Goal: Navigation & Orientation: Find specific page/section

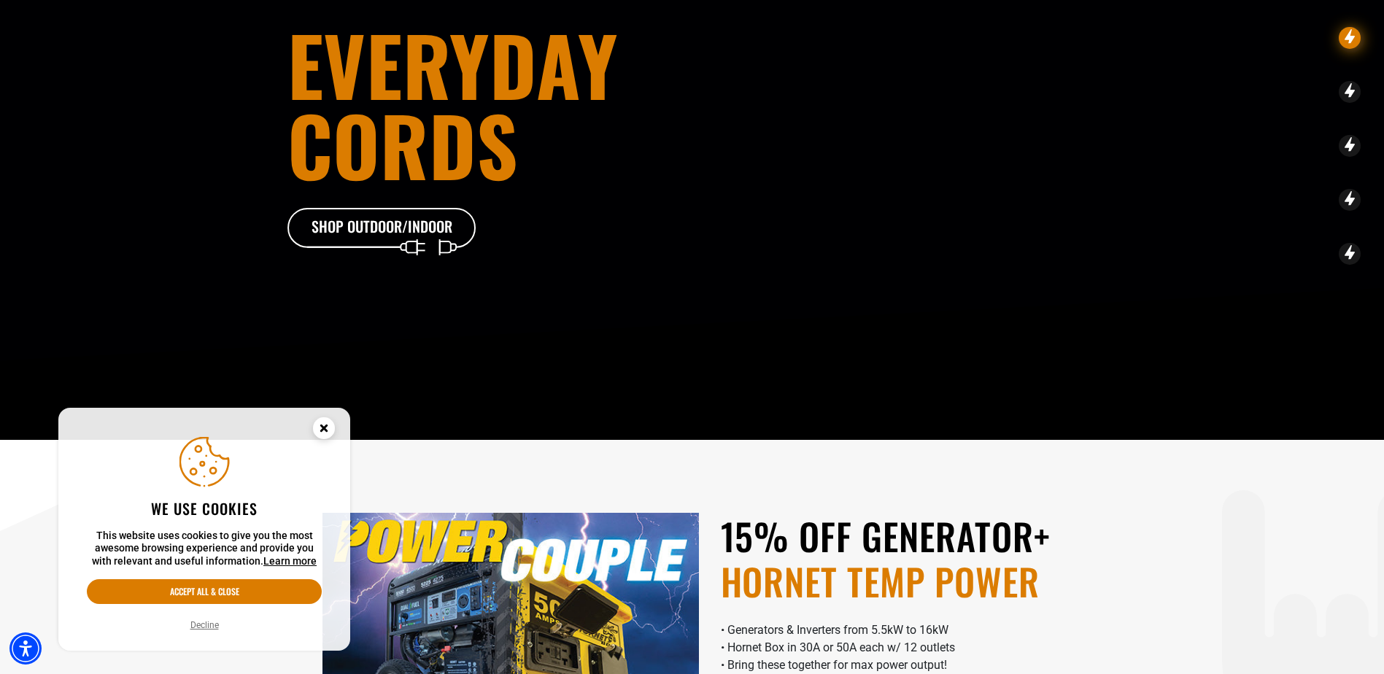
scroll to position [195, 0]
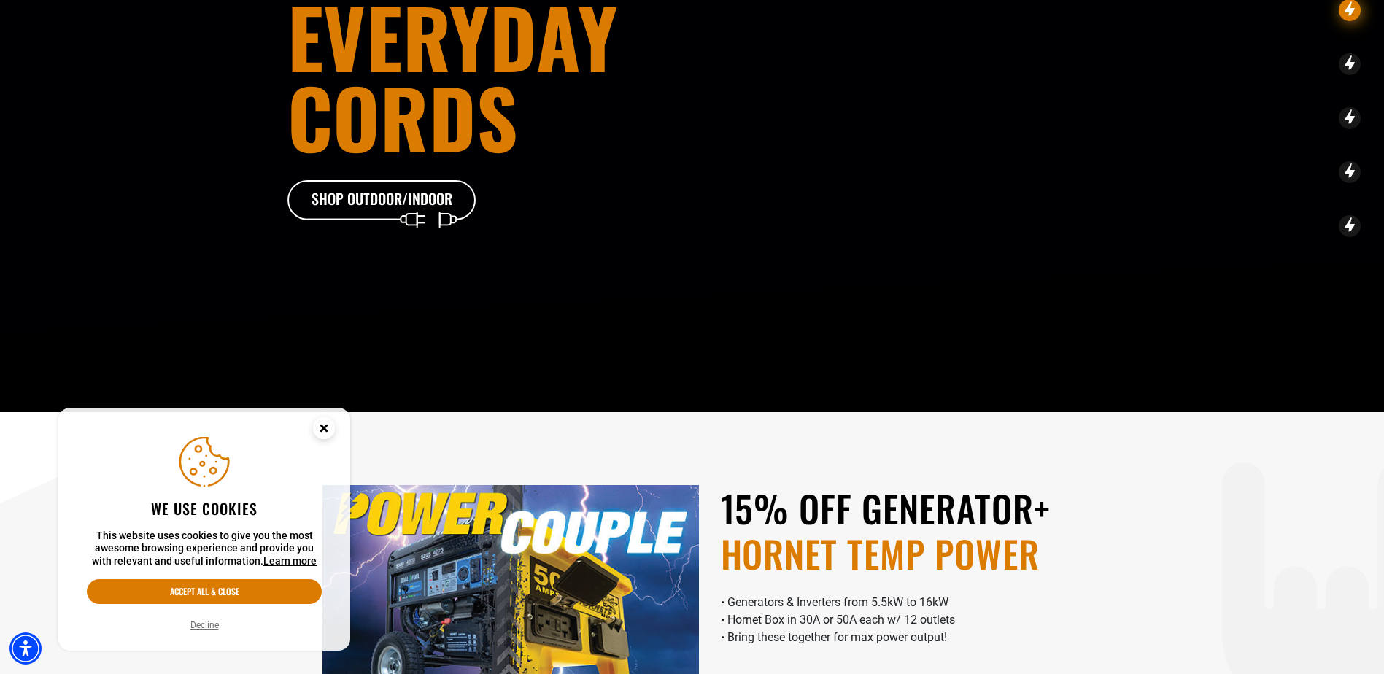
click at [325, 427] on icon "Close this option" at bounding box center [323, 427] width 5 height 5
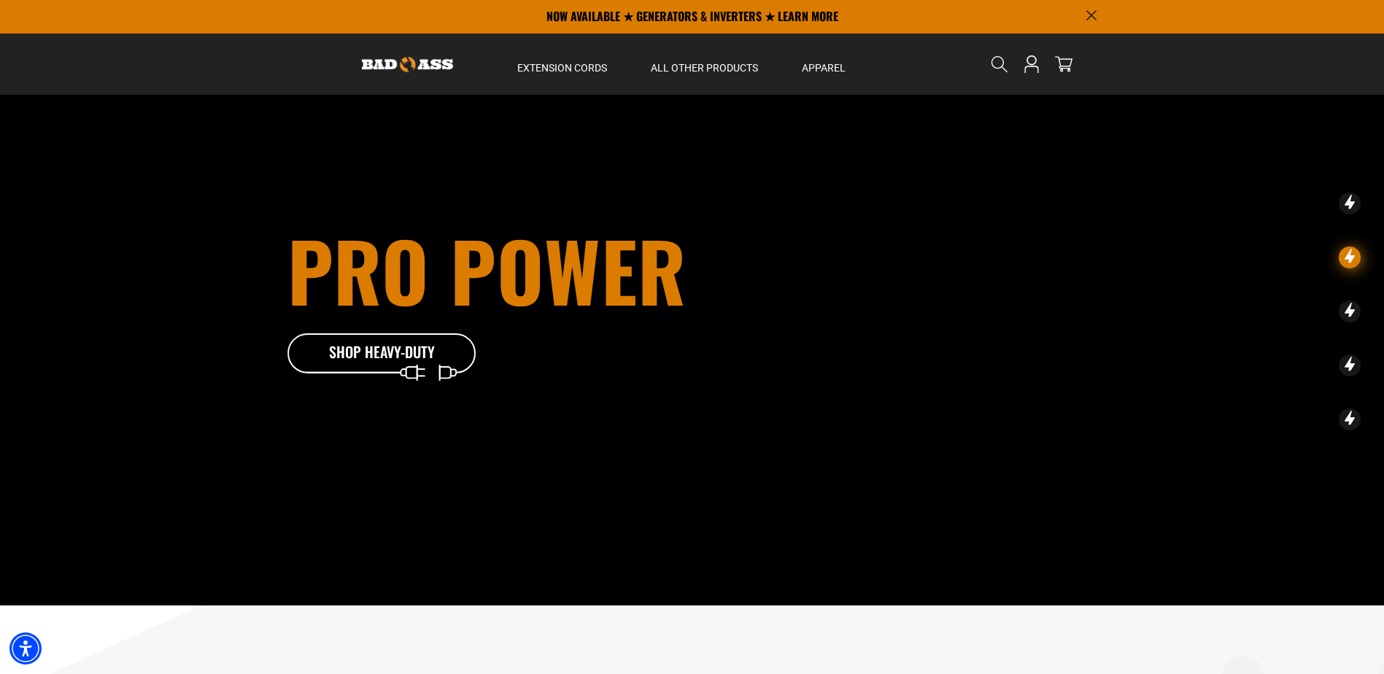
scroll to position [0, 0]
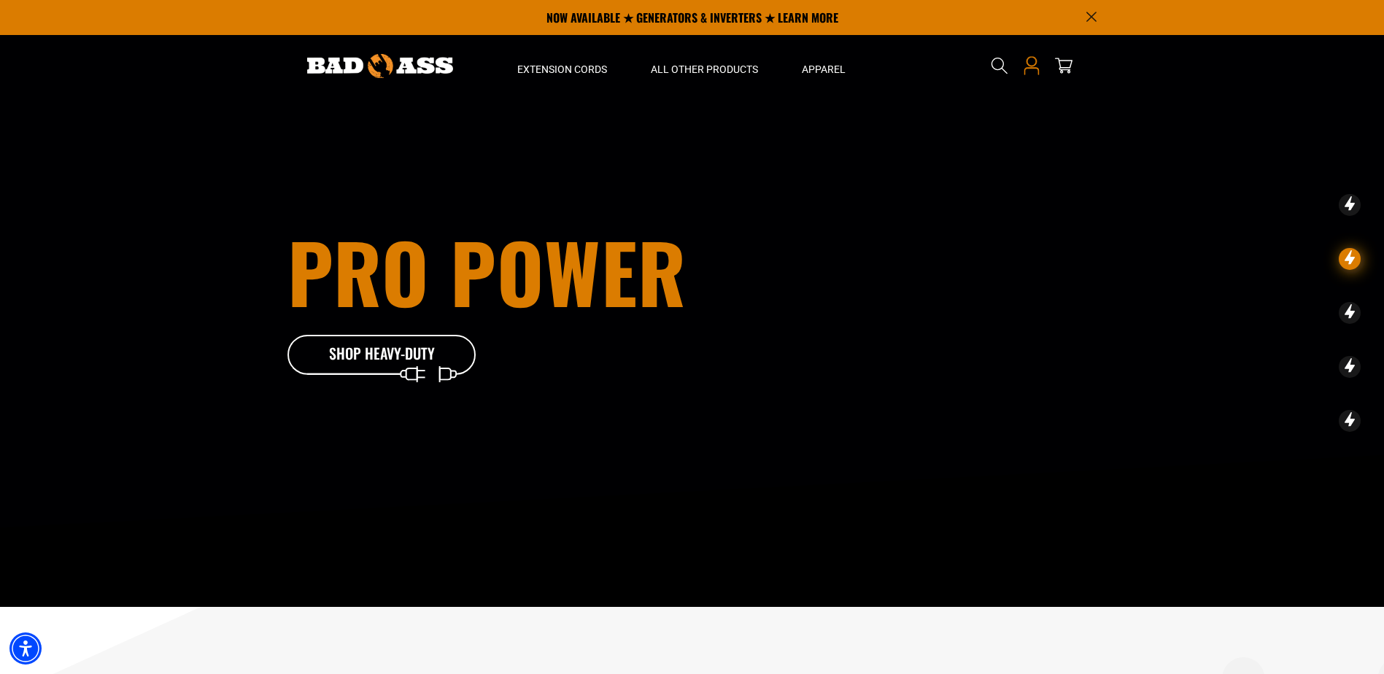
click at [1036, 65] on icon "Open this option" at bounding box center [1031, 65] width 19 height 19
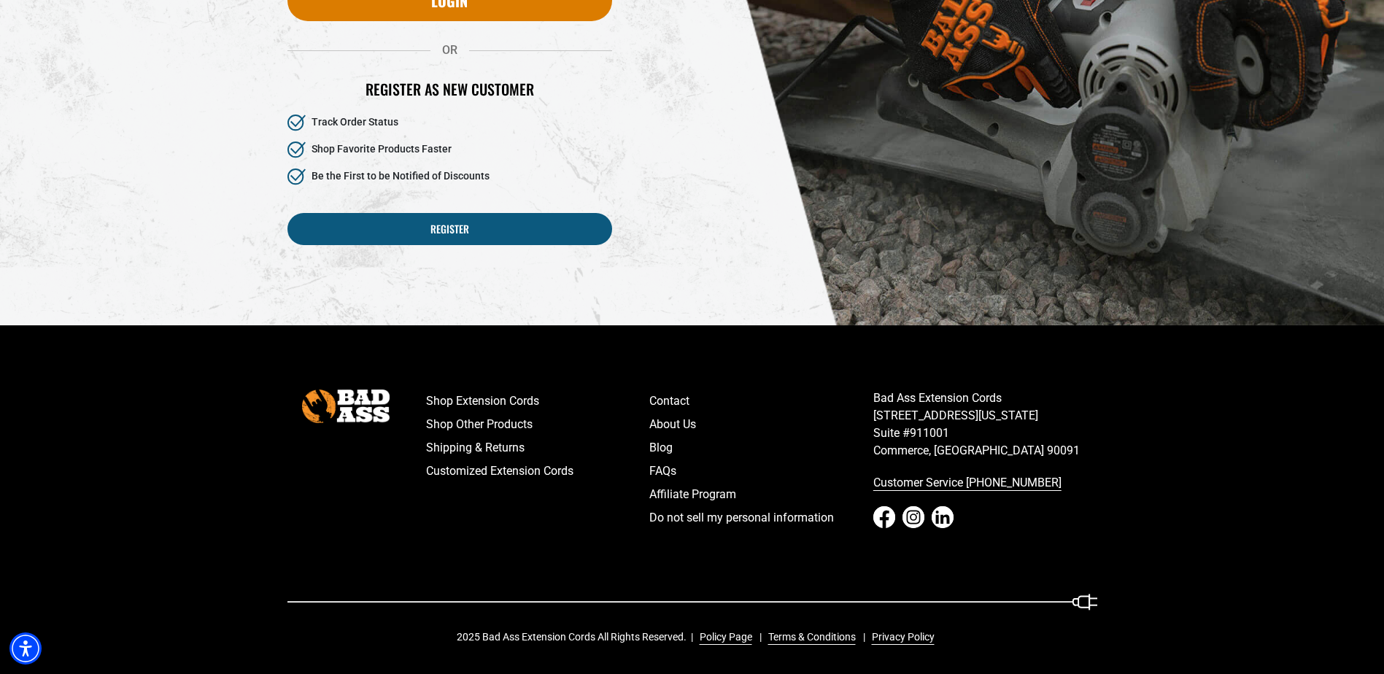
scroll to position [392, 0]
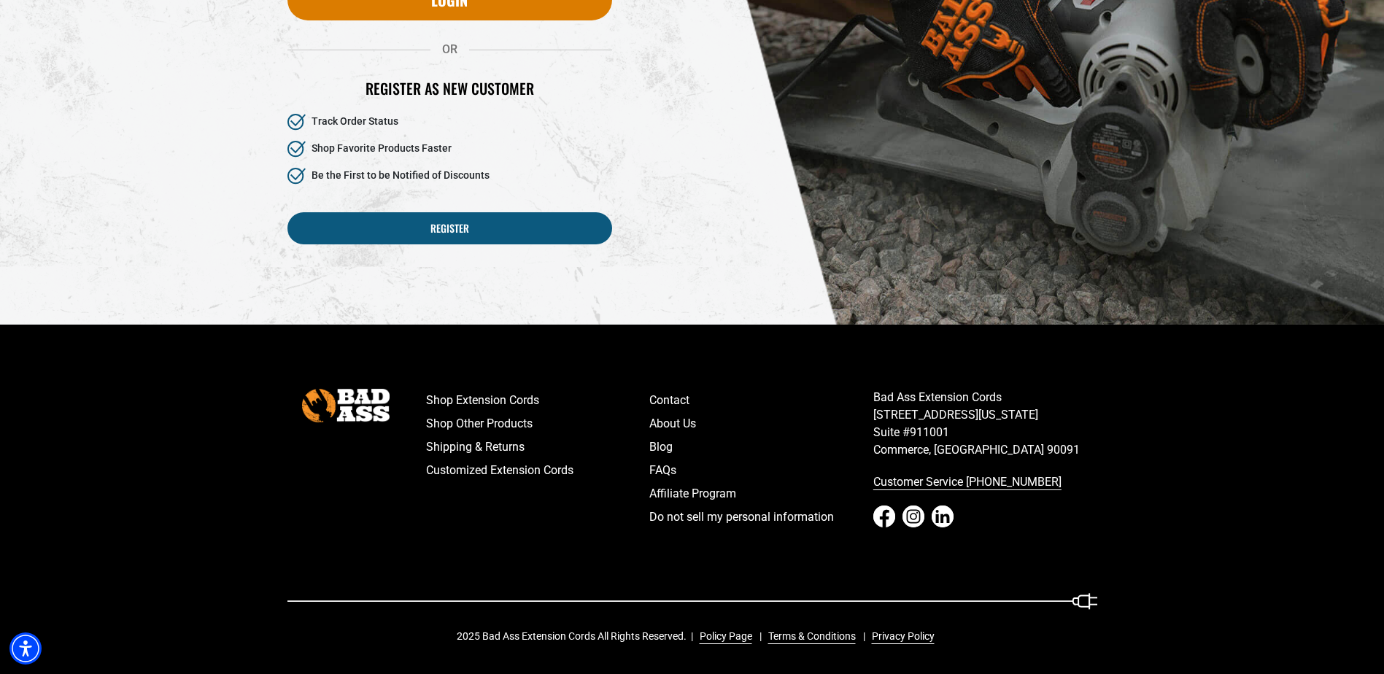
drag, startPoint x: 700, startPoint y: 99, endPoint x: 715, endPoint y: 91, distance: 17.3
click at [700, 99] on div "Reset your password Email Submit Cancel WELCOME BACK! OR" at bounding box center [692, 1] width 832 height 592
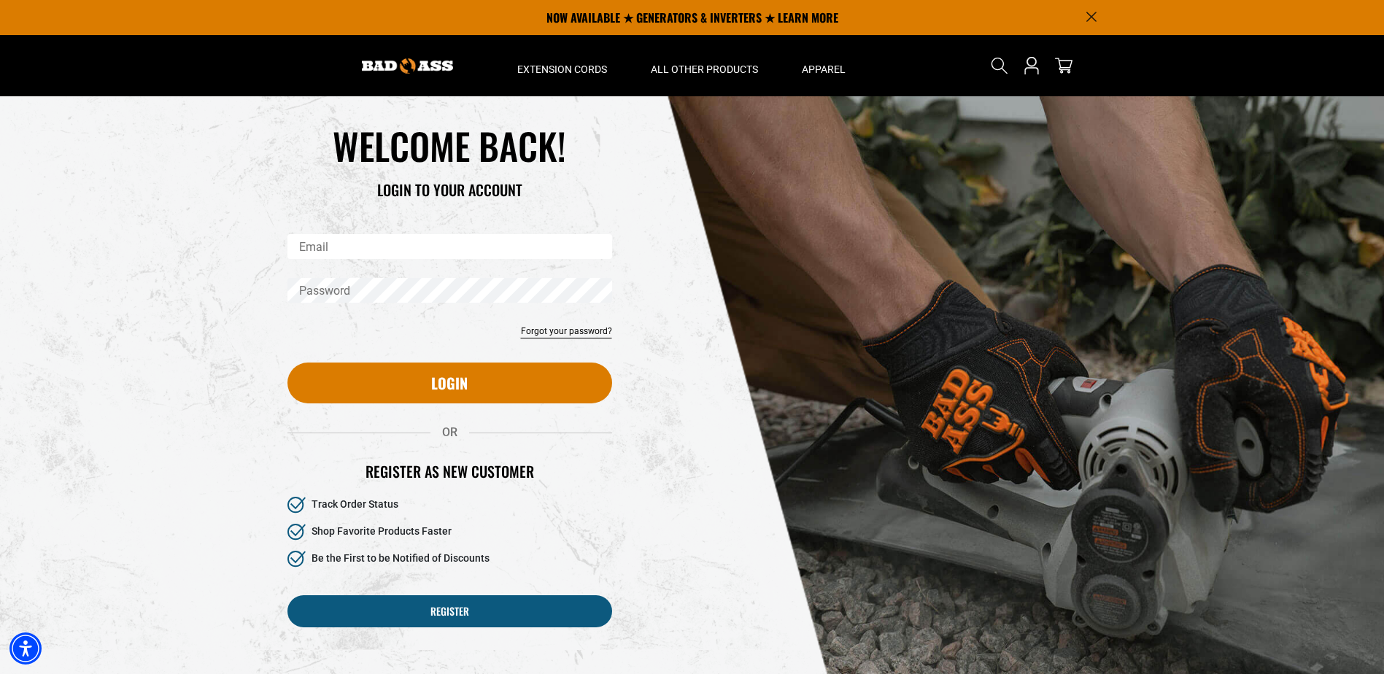
scroll to position [0, 0]
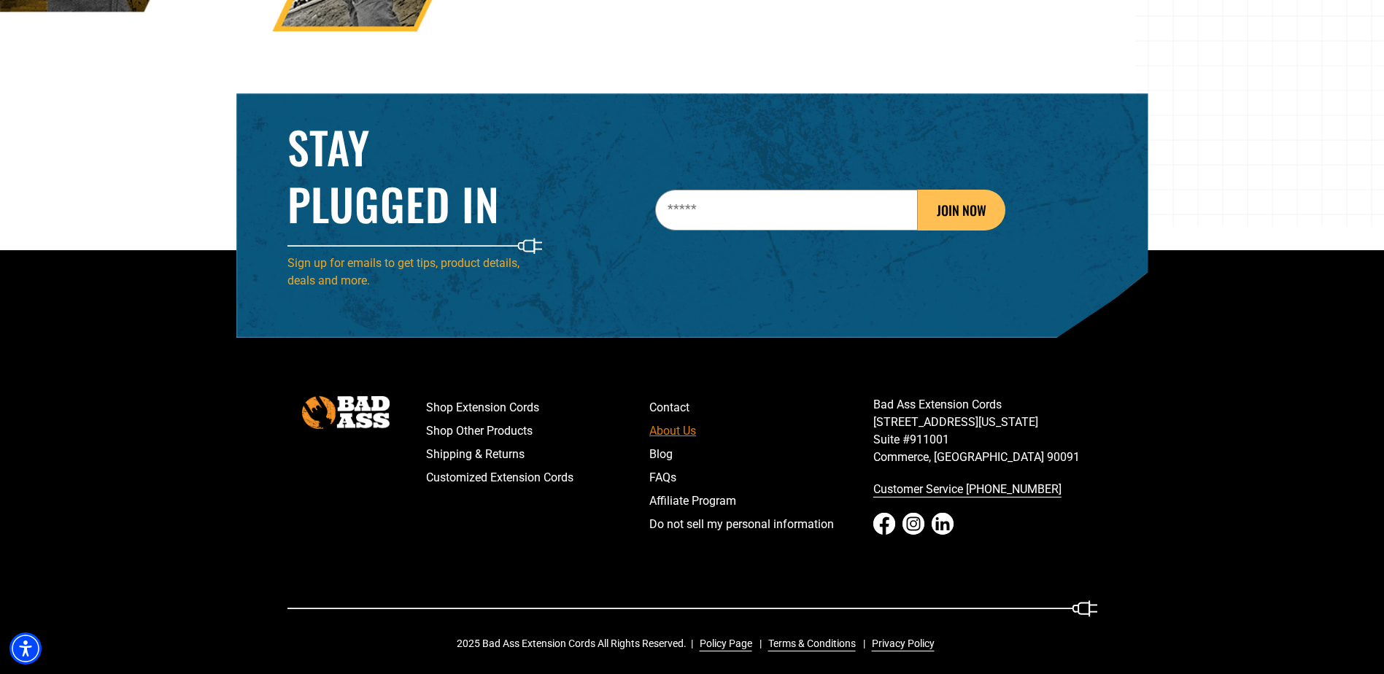
scroll to position [2346, 0]
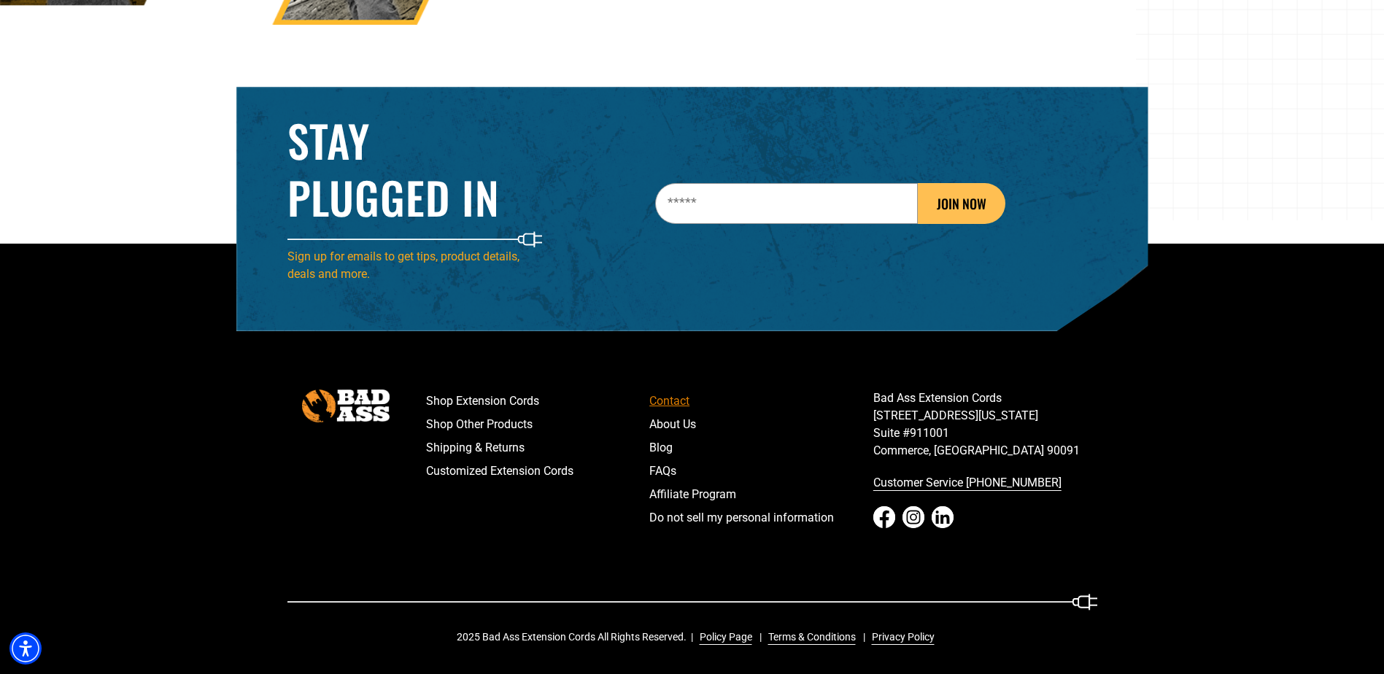
click at [668, 404] on link "Contact" at bounding box center [761, 401] width 224 height 23
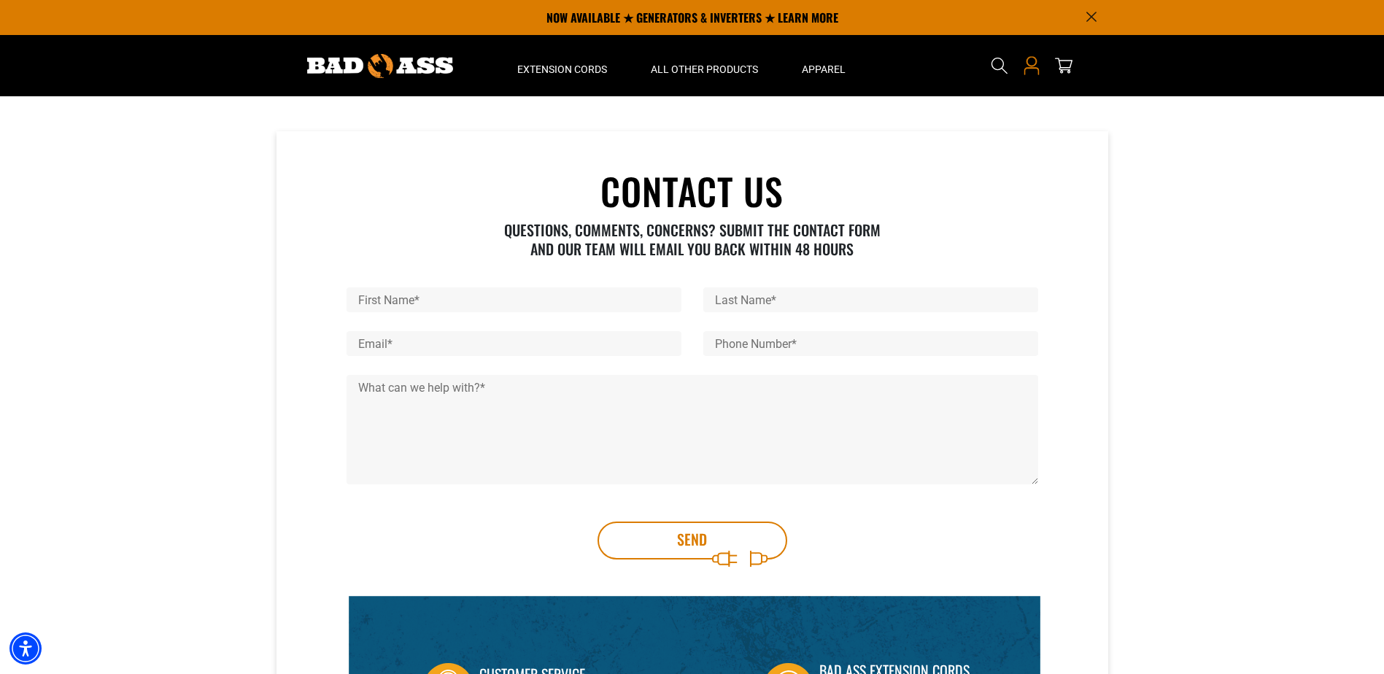
click at [1033, 67] on icon "Open this option" at bounding box center [1031, 65] width 19 height 19
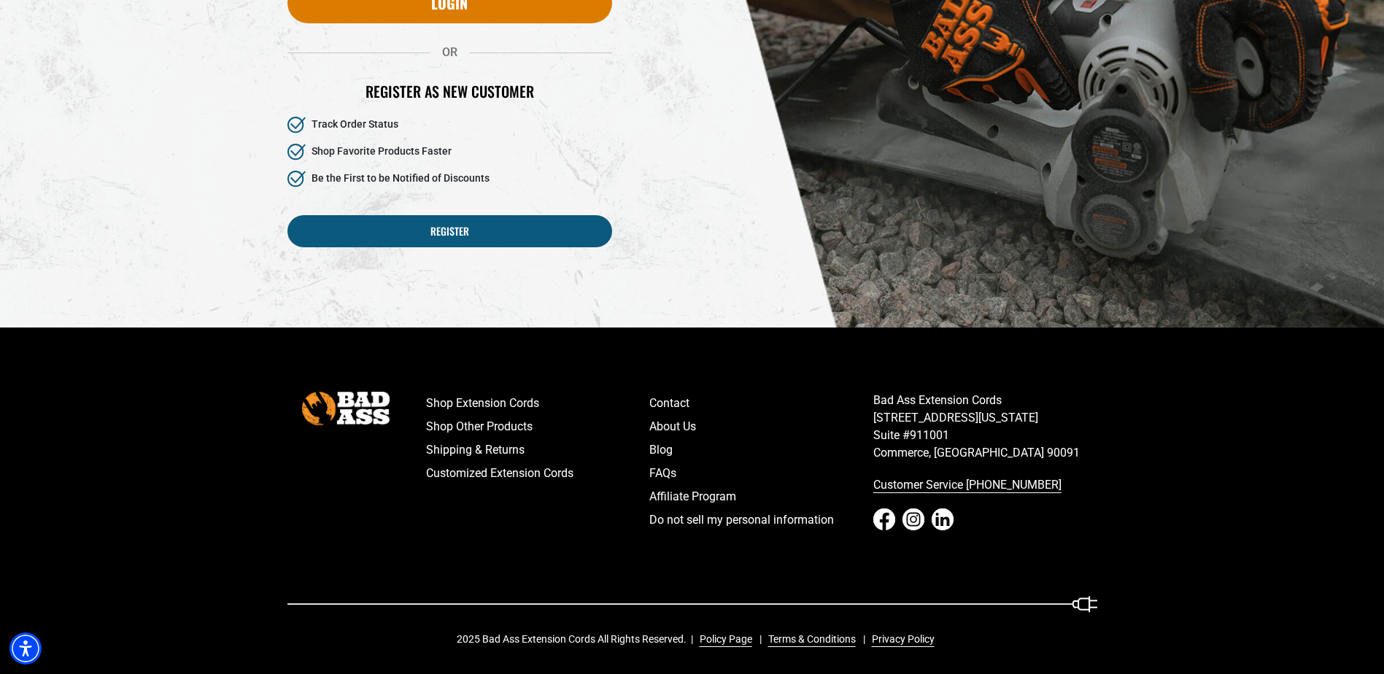
scroll to position [392, 0]
